Goal: Information Seeking & Learning: Learn about a topic

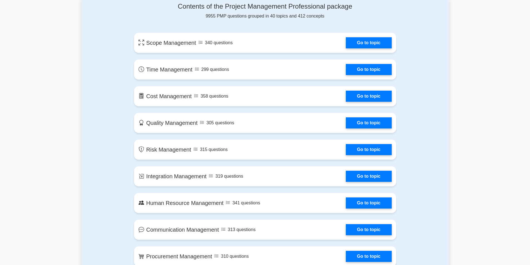
scroll to position [371, 0]
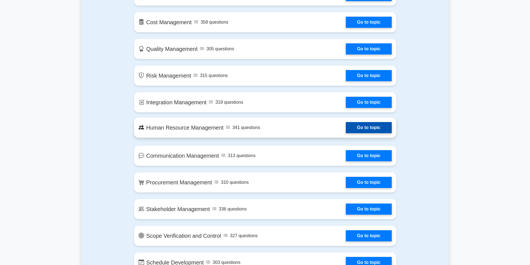
click at [361, 129] on link "Go to topic" at bounding box center [369, 127] width 46 height 11
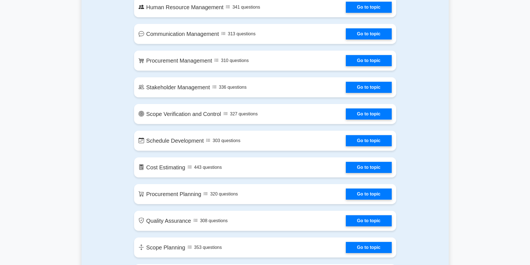
scroll to position [519, 0]
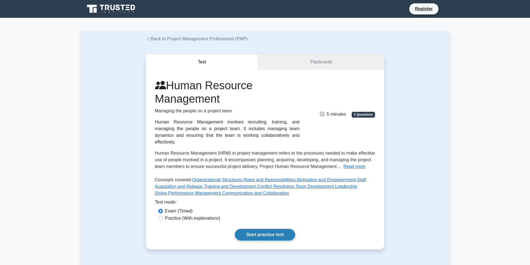
click at [269, 229] on link "Start practice test" at bounding box center [265, 235] width 60 height 12
drag, startPoint x: 264, startPoint y: 227, endPoint x: 293, endPoint y: 217, distance: 31.2
click at [264, 229] on link "Start practice test" at bounding box center [265, 235] width 60 height 12
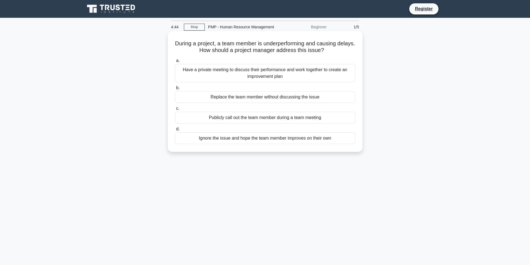
drag, startPoint x: 183, startPoint y: 44, endPoint x: 337, endPoint y: 141, distance: 182.6
click at [337, 141] on div "During a project, a team member is underperforming and causing delays. How shou…" at bounding box center [265, 91] width 190 height 116
copy div "During a project, a team member is underperforming and causing delays. How shou…"
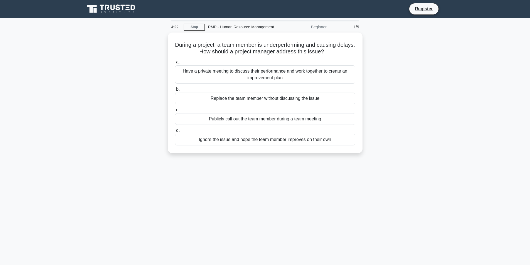
click at [335, 190] on div "4:22 Stop PMP - Human Resource Management Beginner 1/5 During a project, a team…" at bounding box center [264, 159] width 367 height 278
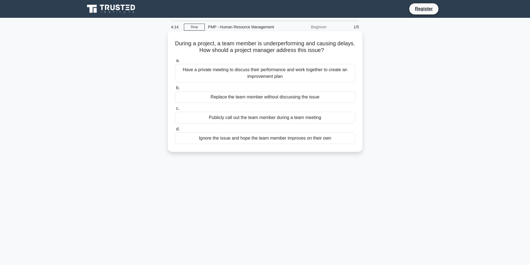
click at [269, 73] on div "Have a private meeting to discuss their performance and work together to create…" at bounding box center [265, 73] width 180 height 18
click at [175, 63] on input "a. Have a private meeting to discuss their performance and work together to cre…" at bounding box center [175, 61] width 0 height 4
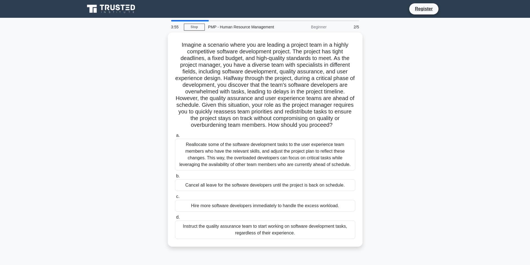
click at [306, 179] on div "Cancel all leave for the software developers until the project is back on sched…" at bounding box center [265, 185] width 180 height 12
click at [175, 178] on input "b. Cancel all leave for the software developers until the project is back on sc…" at bounding box center [175, 176] width 0 height 4
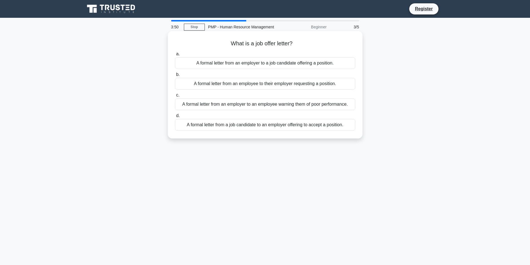
click at [281, 120] on div "A formal letter from a job candidate to an employer offering to accept a positi…" at bounding box center [265, 125] width 180 height 12
click at [175, 118] on input "d. A formal letter from a job candidate to an employer offering to accept a pos…" at bounding box center [175, 116] width 0 height 4
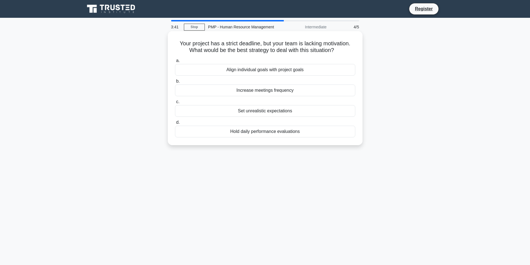
drag, startPoint x: 177, startPoint y: 43, endPoint x: 313, endPoint y: 134, distance: 164.3
click at [313, 134] on div "Your project has a strict deadline, but your team is lacking motivation. What w…" at bounding box center [265, 88] width 190 height 110
copy div "Your project has a strict deadline, but your team is lacking motivation. What w…"
click at [403, 156] on div "3:28 Stop PMP - Human Resource Management Intermediate 4/5 Your project has a s…" at bounding box center [264, 159] width 367 height 278
click at [281, 70] on div "Align individual goals with project goals" at bounding box center [265, 70] width 180 height 12
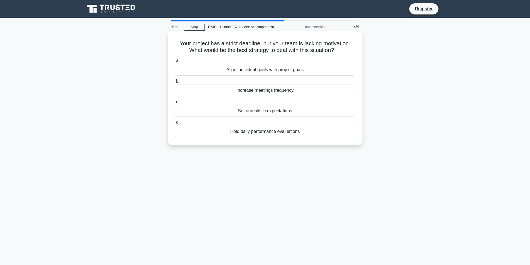
click at [175, 63] on input "a. Align individual goals with project goals" at bounding box center [175, 61] width 0 height 4
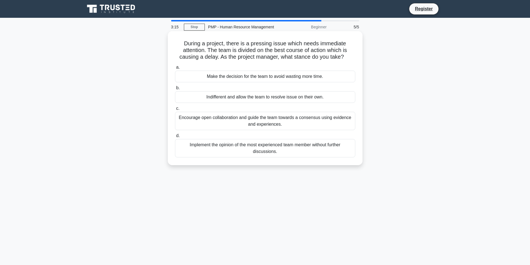
click at [274, 123] on div "Encourage open collaboration and guide the team towards a consensus using evide…" at bounding box center [265, 121] width 180 height 18
click at [175, 110] on input "c. Encourage open collaboration and guide the team towards a consensus using ev…" at bounding box center [175, 109] width 0 height 4
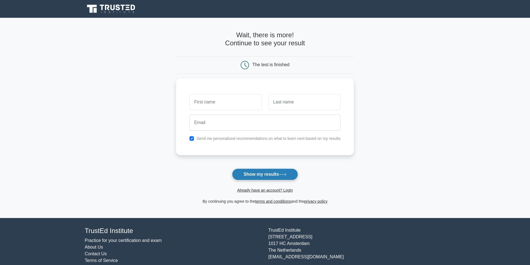
click at [266, 175] on button "Show my results" at bounding box center [265, 175] width 66 height 12
